Goal: Find specific page/section: Find specific page/section

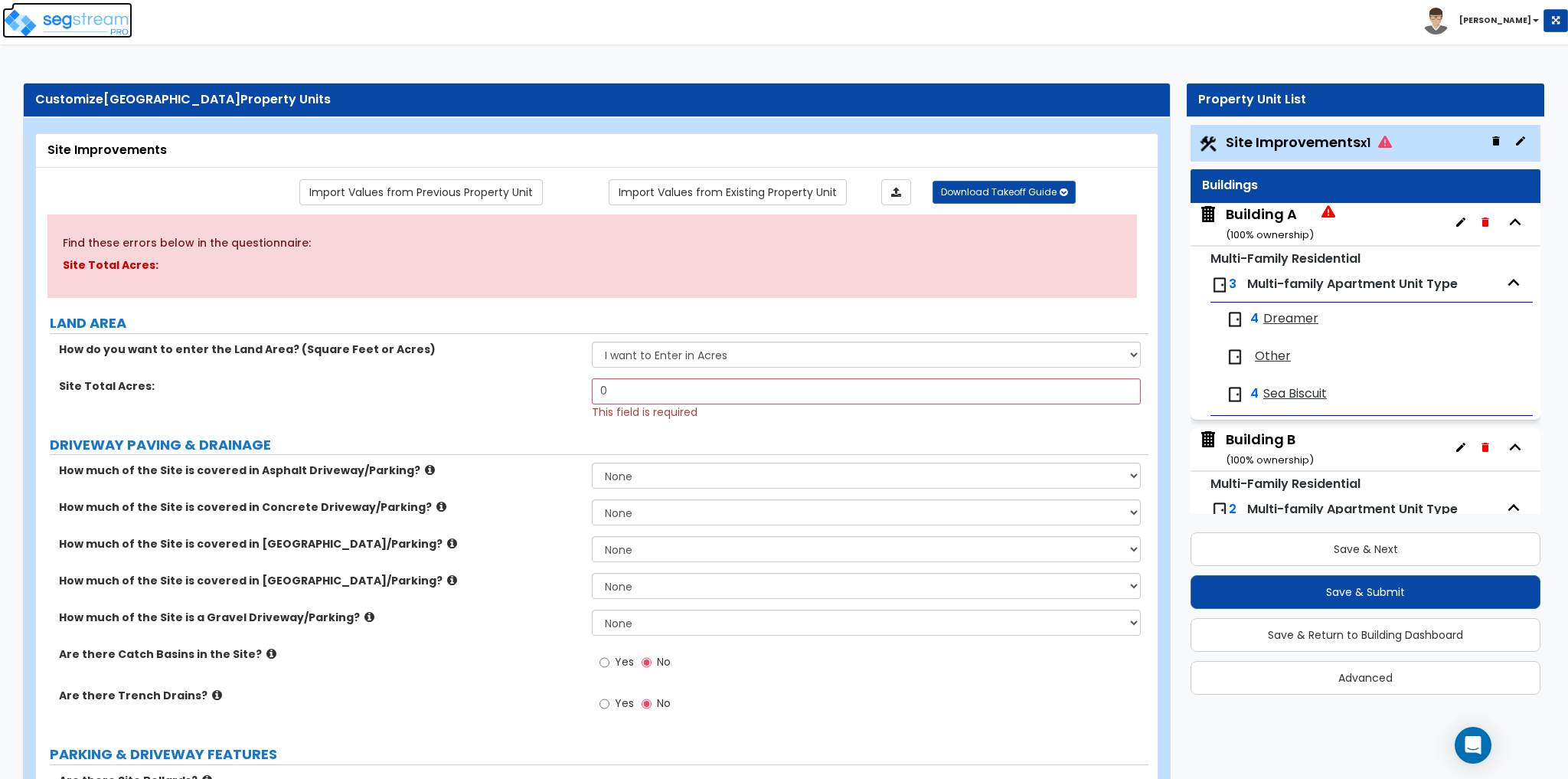
click at [52, 28] on img at bounding box center [67, 23] width 130 height 31
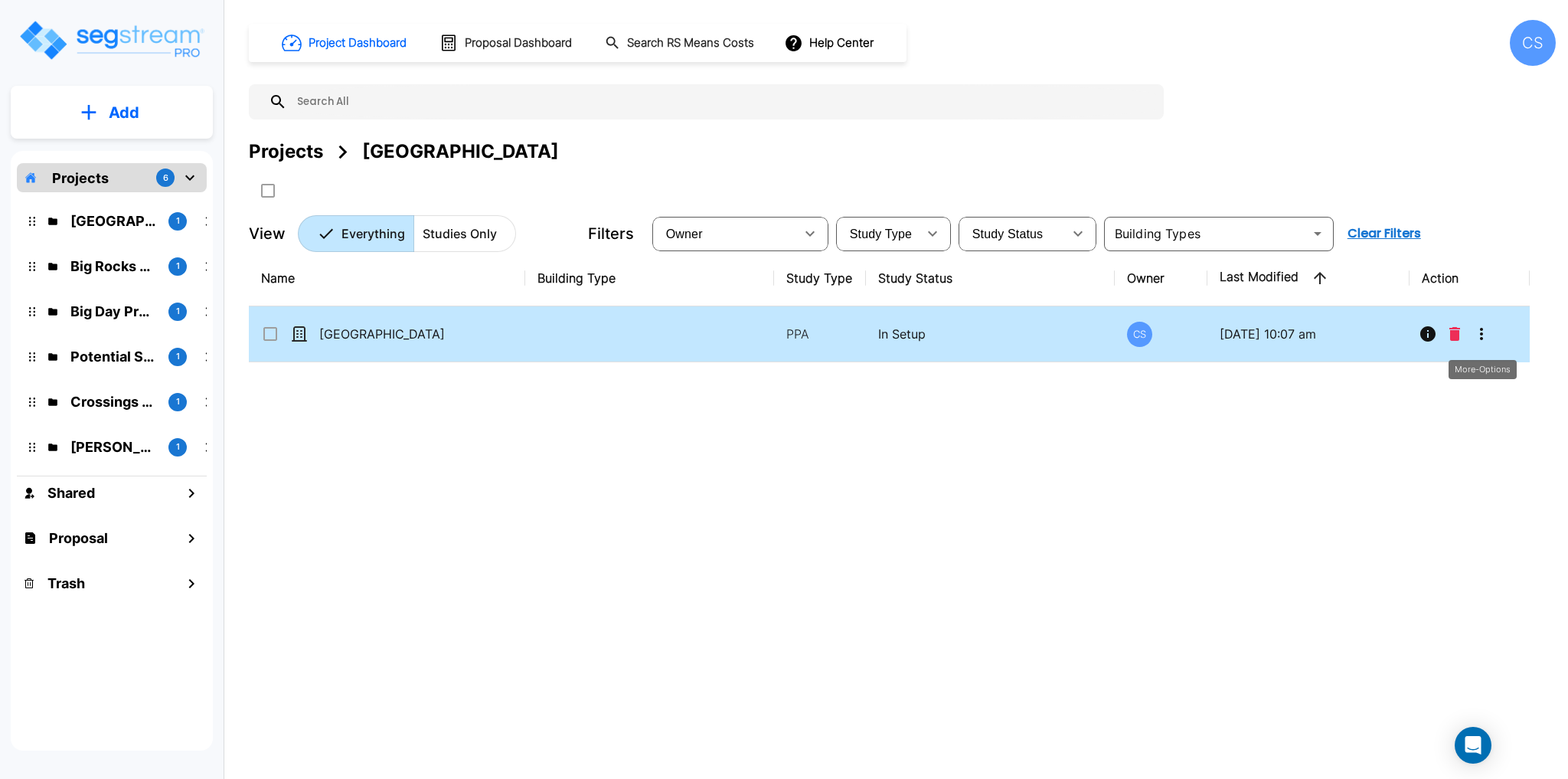
click at [1485, 334] on icon "More-Options" at bounding box center [1481, 333] width 19 height 19
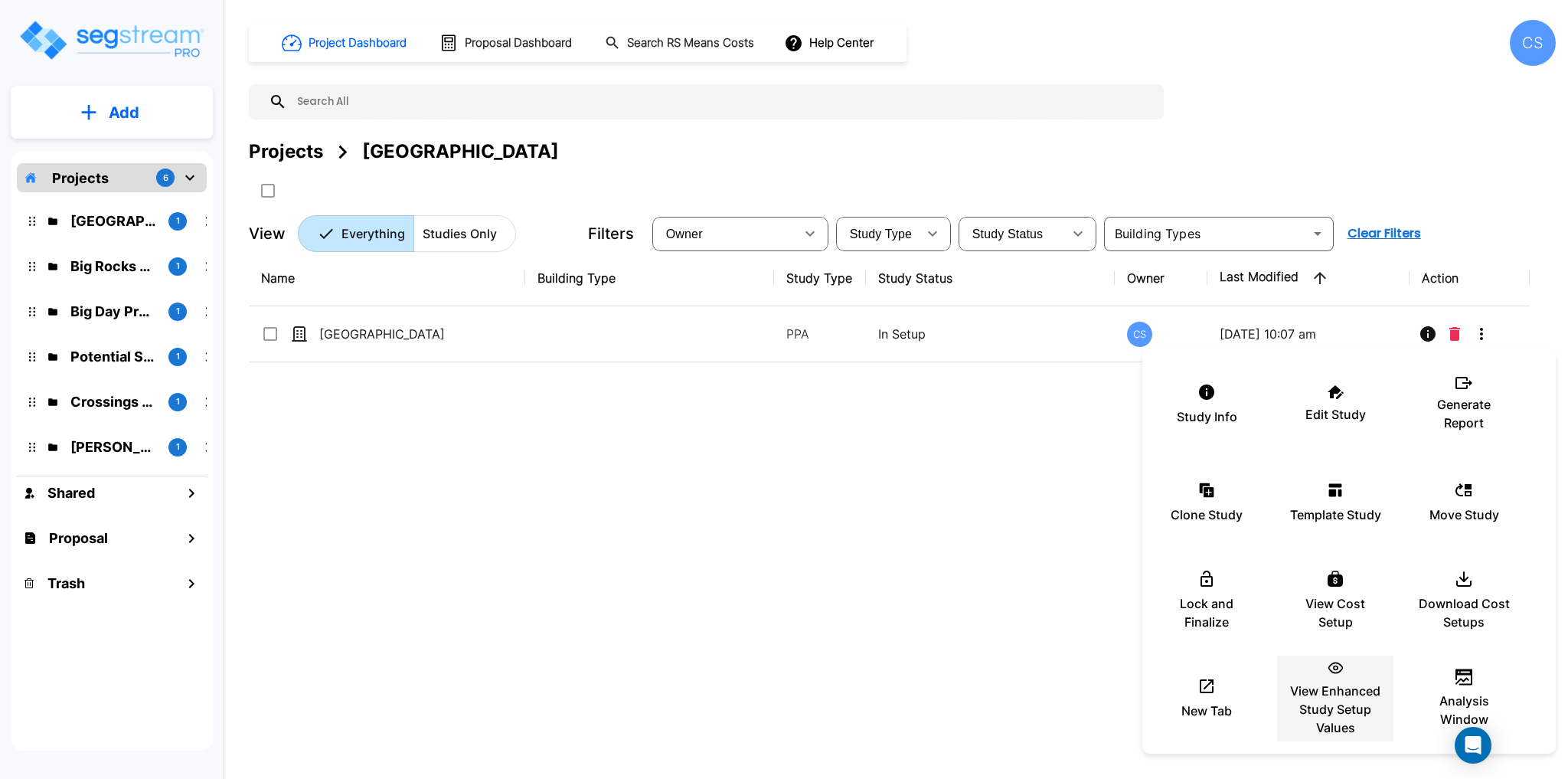
click at [1329, 684] on p "View Enhanced Study Setup Values" at bounding box center [1336, 709] width 92 height 55
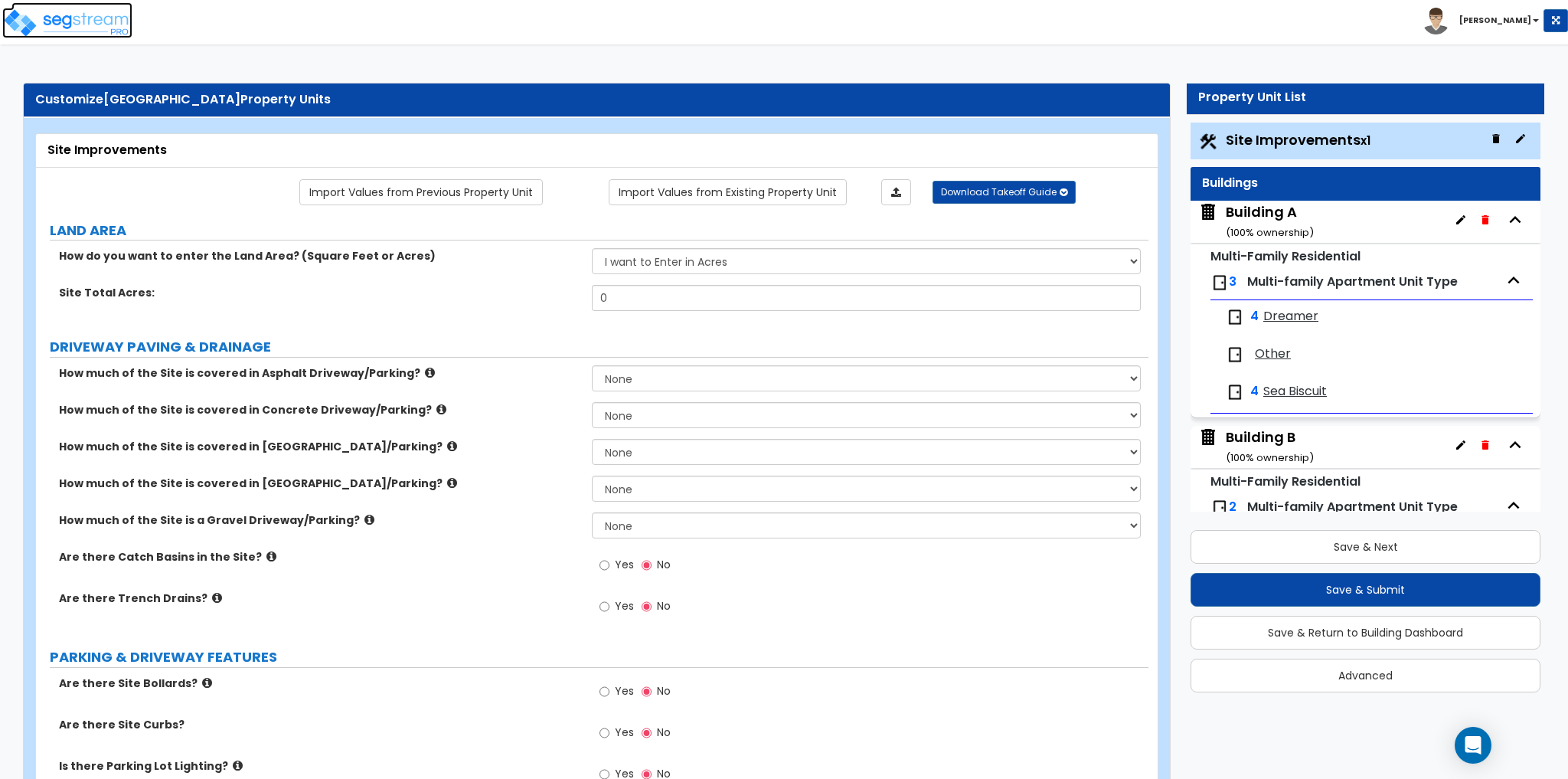
click at [57, 26] on img at bounding box center [67, 23] width 130 height 31
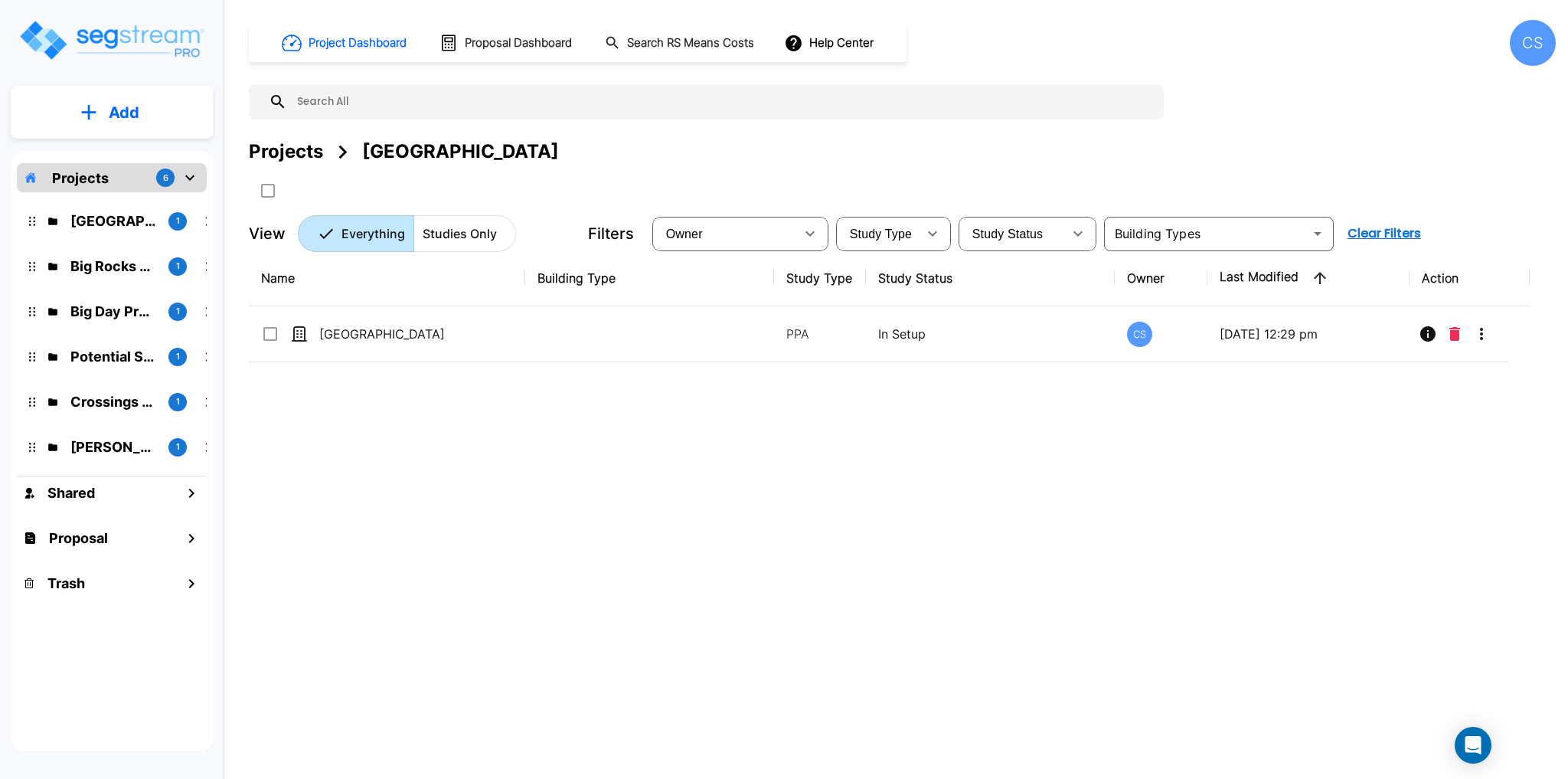
click at [119, 45] on img "mailbox folders" at bounding box center [111, 40] width 187 height 43
click at [116, 179] on div "Projects 6" at bounding box center [111, 178] width 190 height 29
